Goal: Transaction & Acquisition: Book appointment/travel/reservation

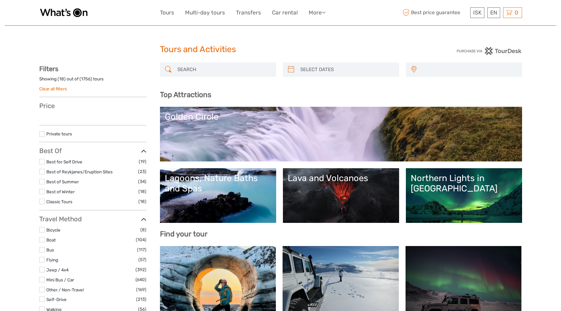
select select
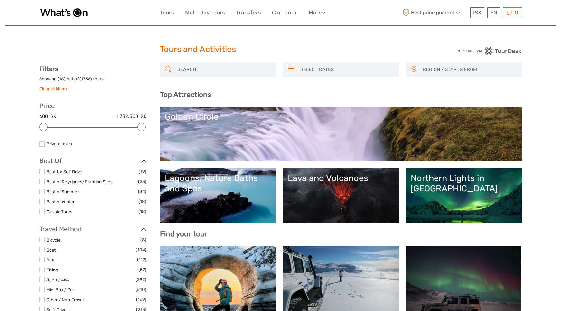
click at [206, 72] on input "search" at bounding box center [224, 69] width 98 height 11
paste input "Northern Lights Bus Tour From Reykjavík. 24h cancellation"
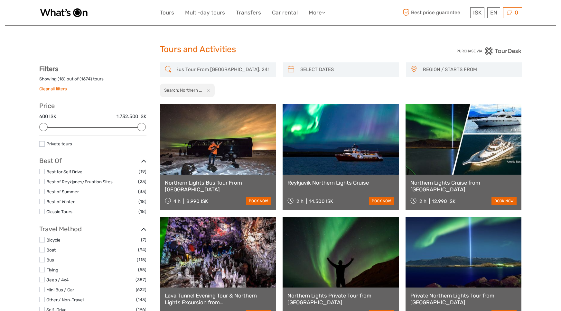
type input "Northern Lights Bus Tour From Reykjavík. 24h cancellation"
click at [234, 145] on link at bounding box center [218, 139] width 116 height 71
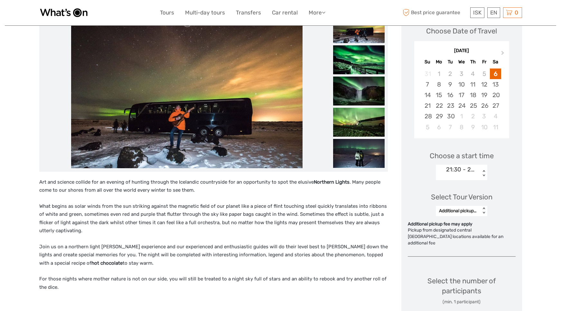
click at [454, 184] on div "Select Tour Version Additional pickup fee may apply < >" at bounding box center [462, 202] width 108 height 36
click at [465, 169] on div "21:30 - 24h cancellation" at bounding box center [461, 170] width 31 height 8
click at [473, 218] on div "Select Tour Version Additional pickup fee may apply < >" at bounding box center [462, 202] width 108 height 36
click at [468, 212] on div "Additional pickup fee may apply" at bounding box center [458, 211] width 38 height 6
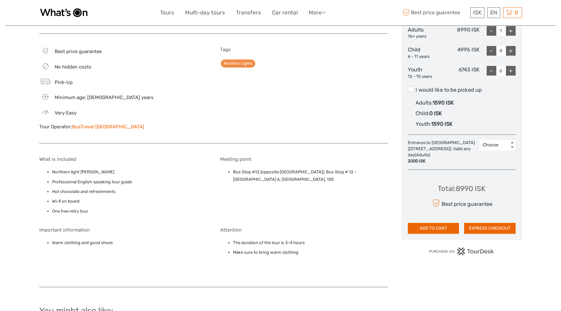
scroll to position [681, 0]
